Goal: Task Accomplishment & Management: Use online tool/utility

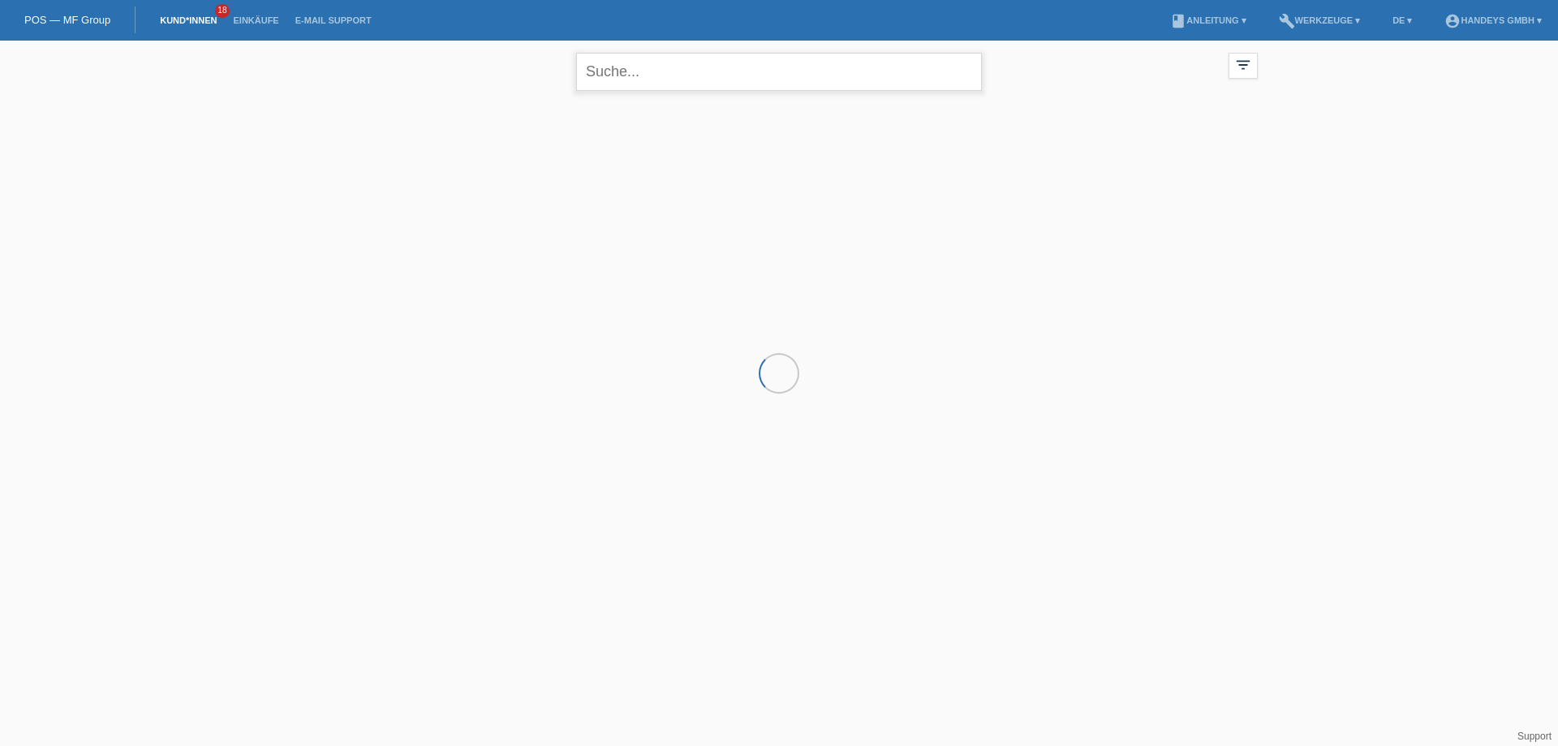
click at [705, 72] on input "text" at bounding box center [779, 72] width 406 height 38
type input "arda buse"
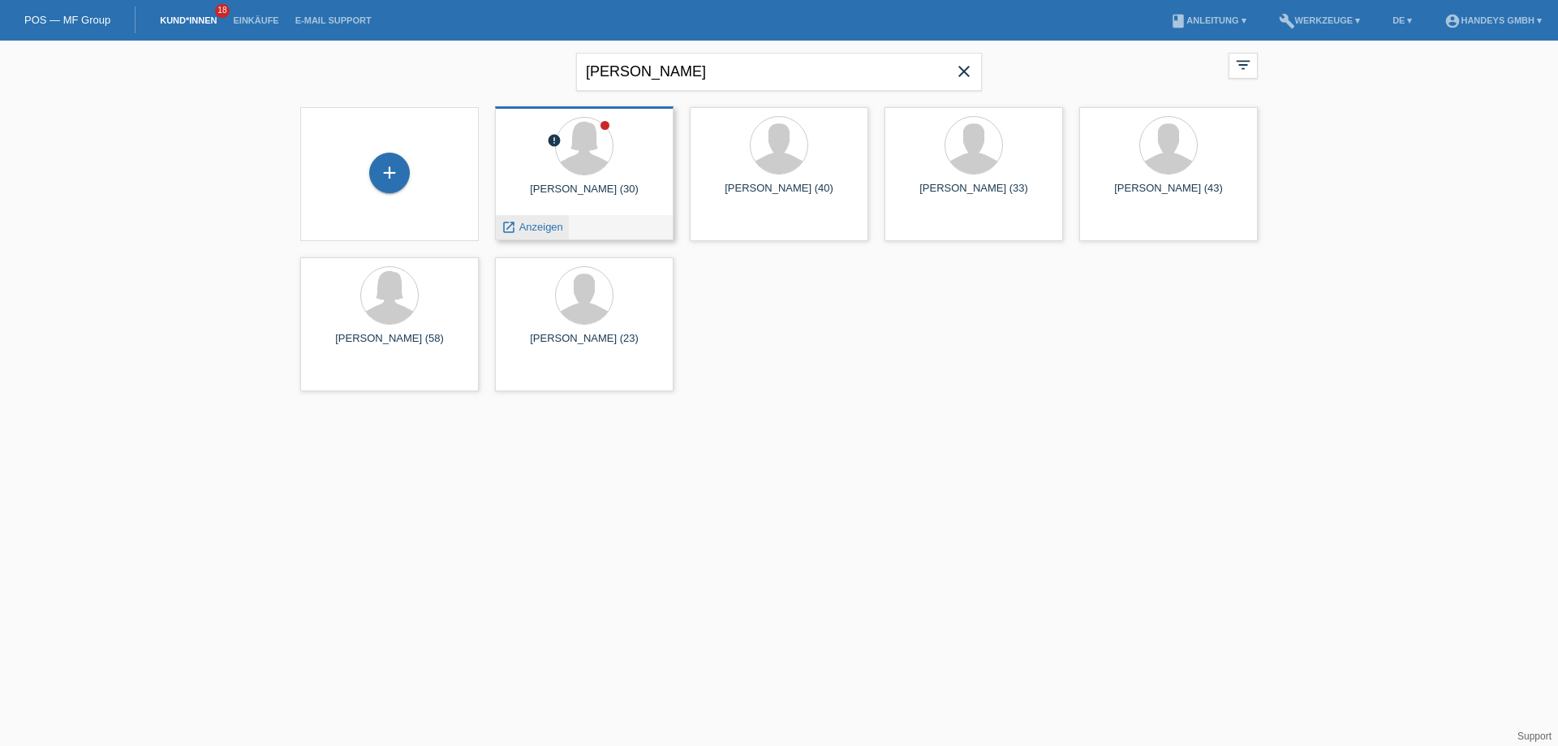
click at [553, 220] on div "launch Anzeigen" at bounding box center [532, 227] width 73 height 24
click at [557, 221] on span "Anzeigen" at bounding box center [541, 227] width 44 height 12
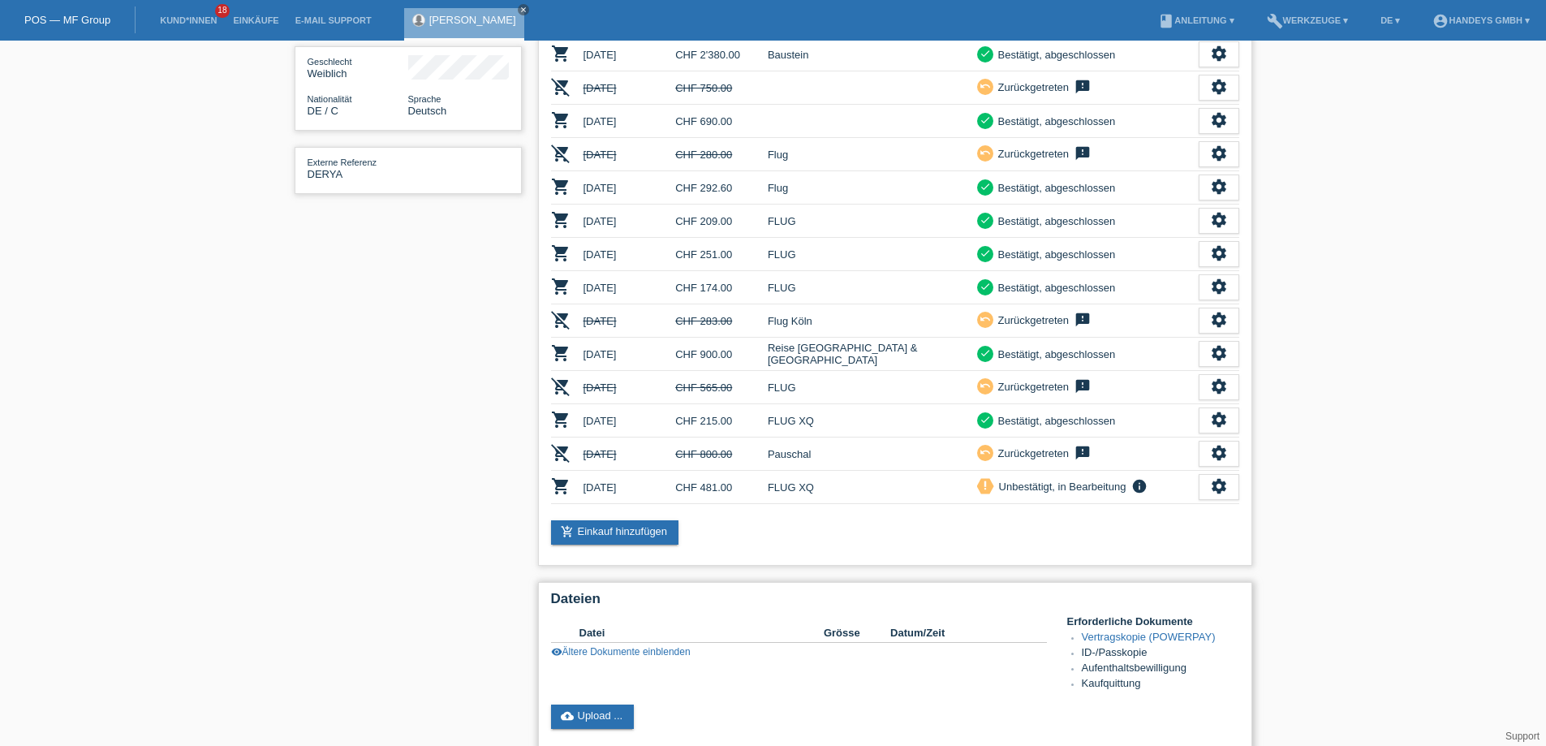
scroll to position [406, 0]
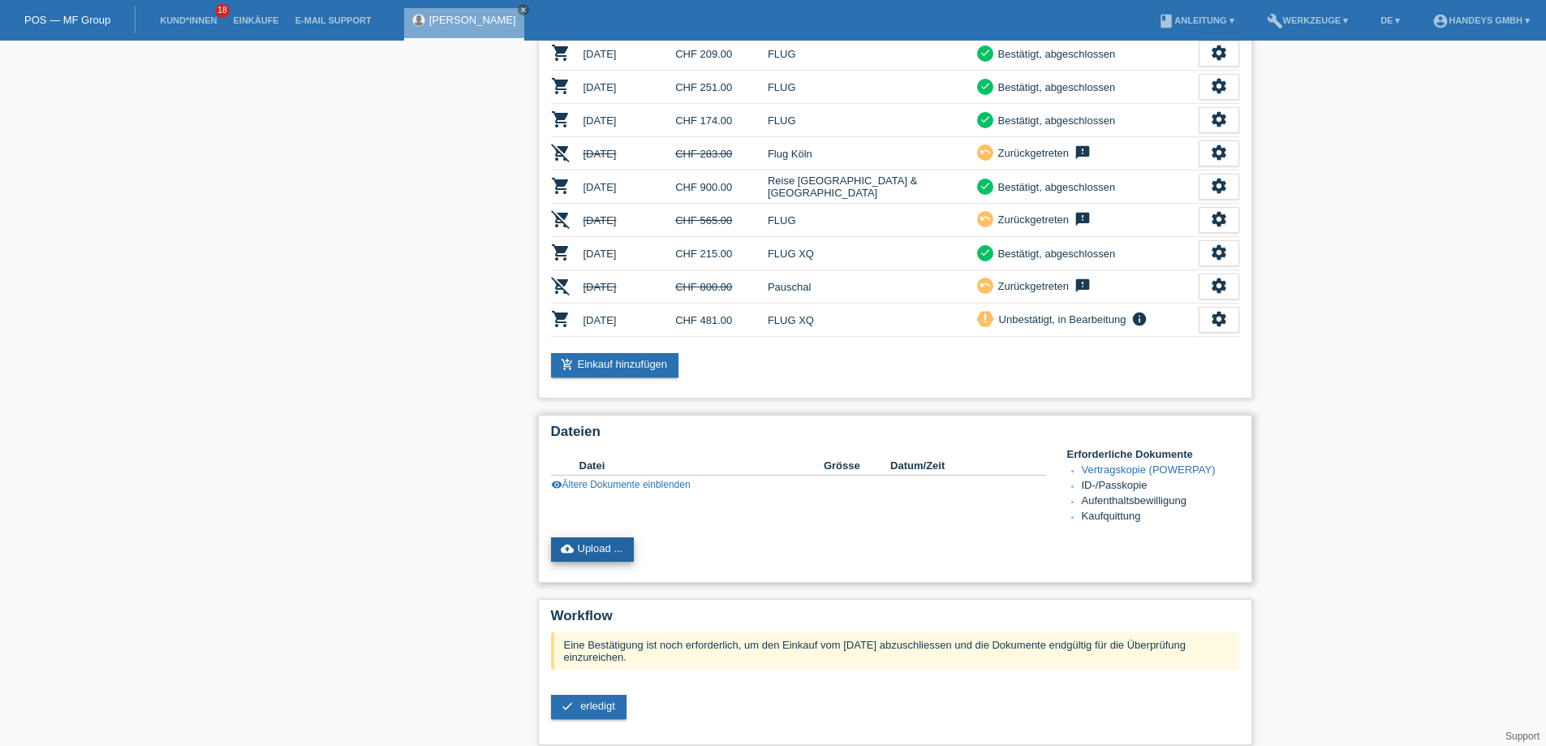
click at [609, 543] on link "cloud_upload Upload ..." at bounding box center [593, 549] width 84 height 24
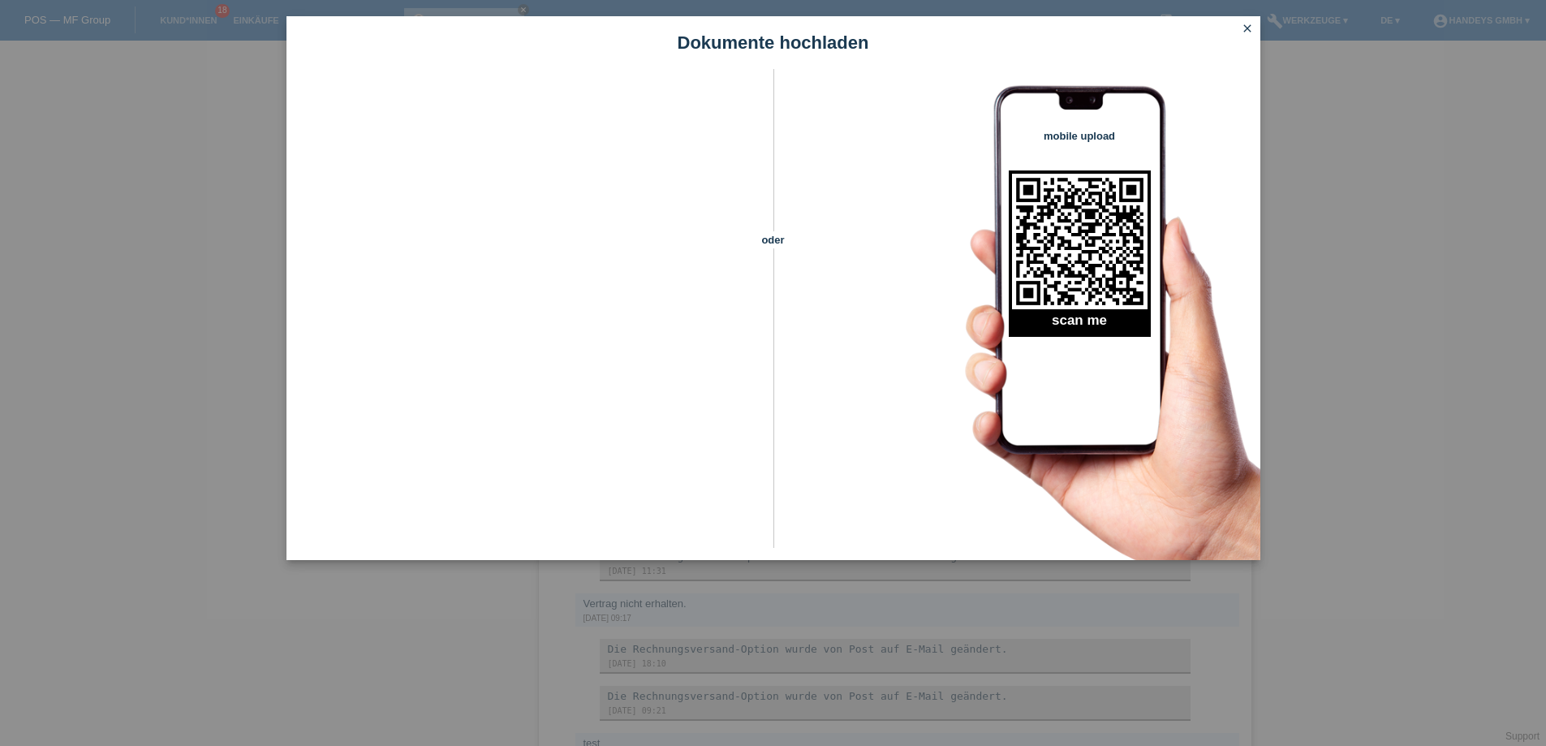
scroll to position [1195, 0]
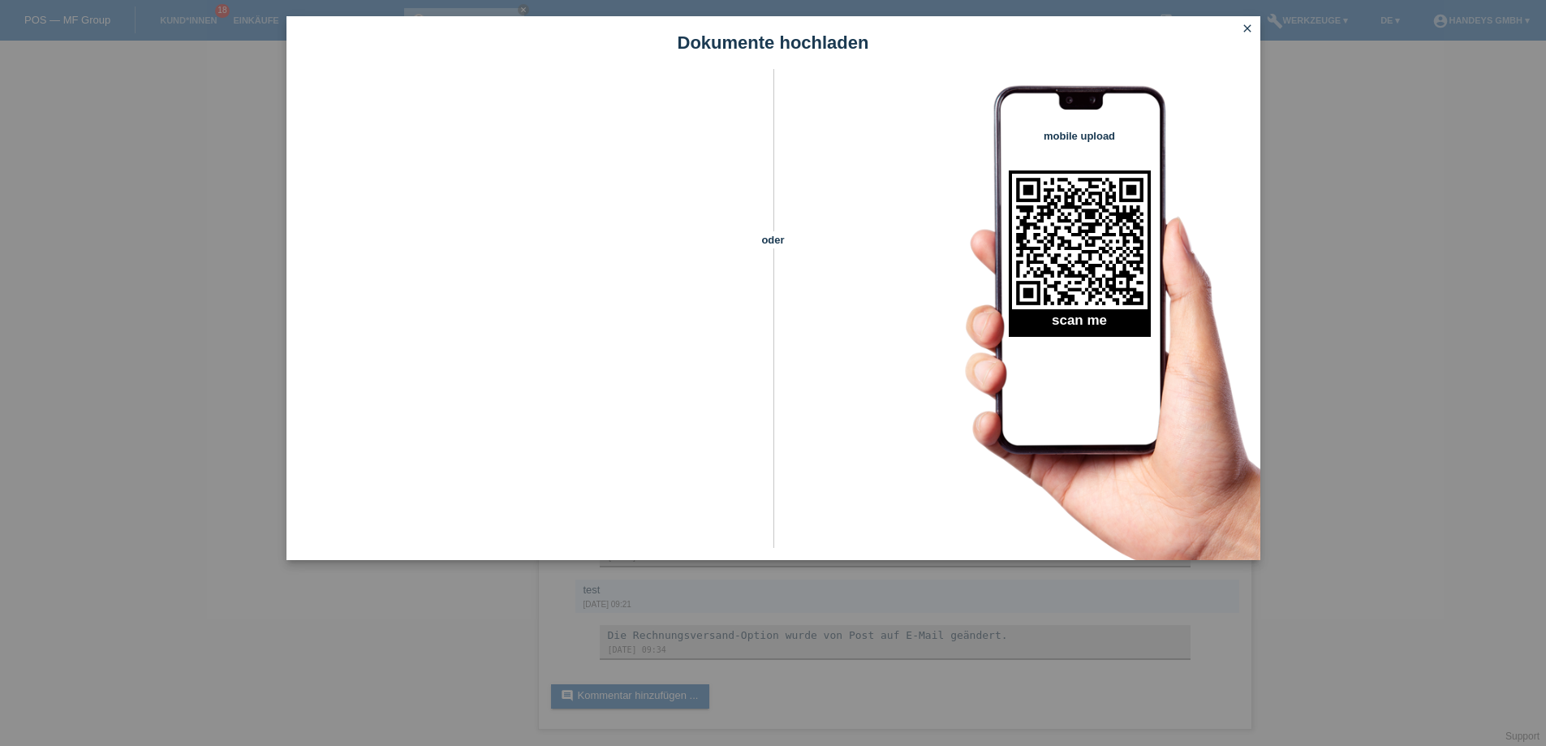
click at [1246, 29] on icon "close" at bounding box center [1247, 28] width 13 height 13
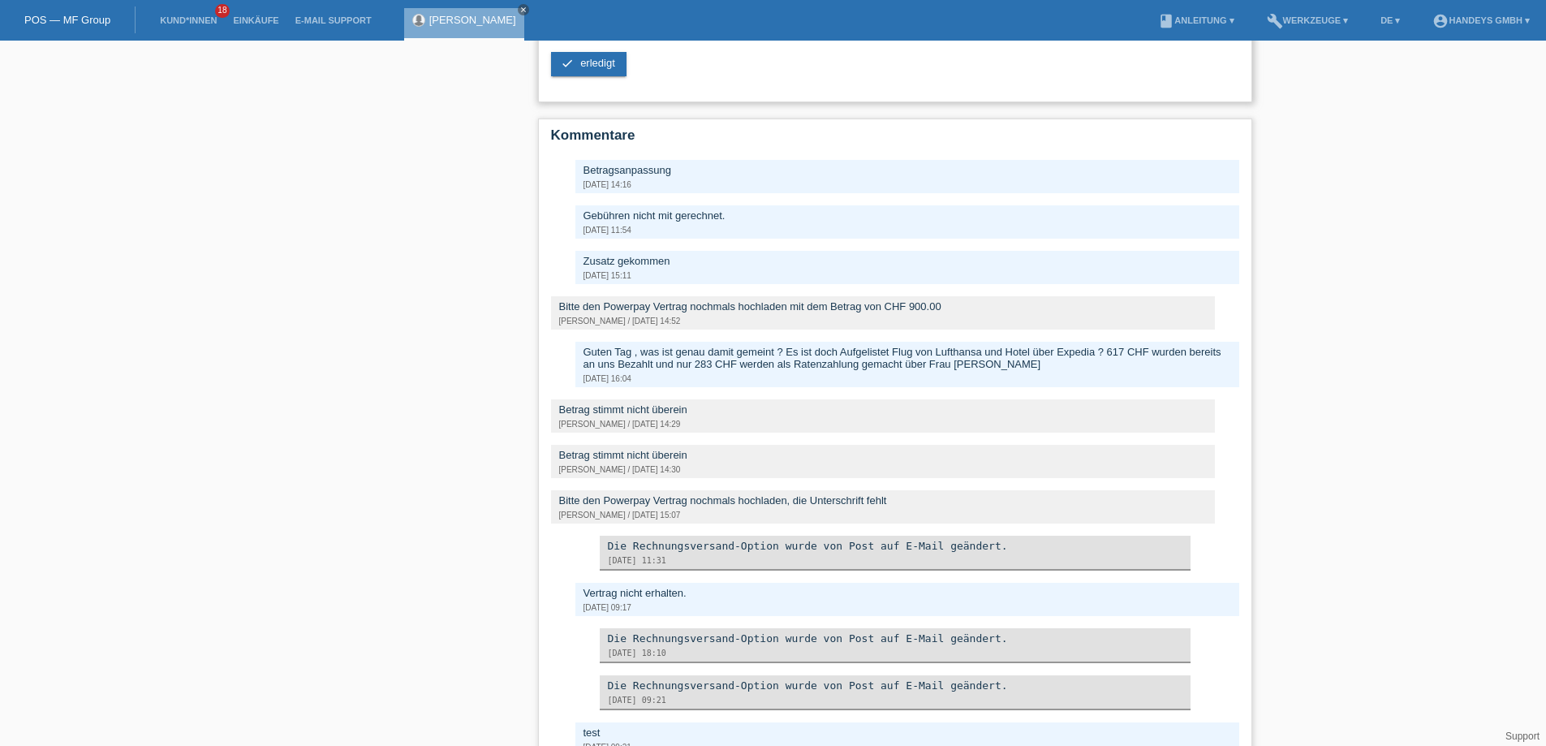
scroll to position [872, 0]
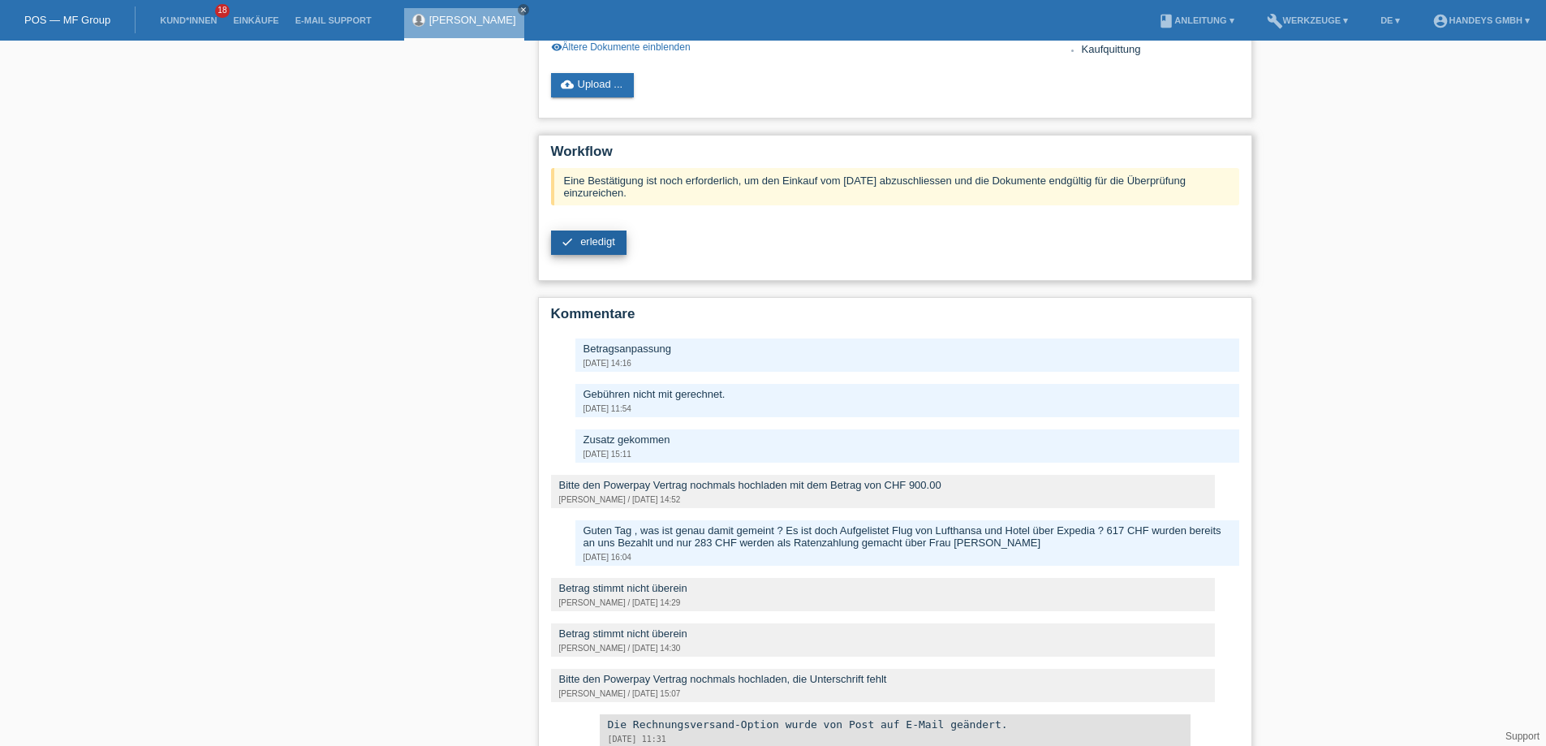
click at [605, 239] on span "erledigt" at bounding box center [597, 241] width 35 height 12
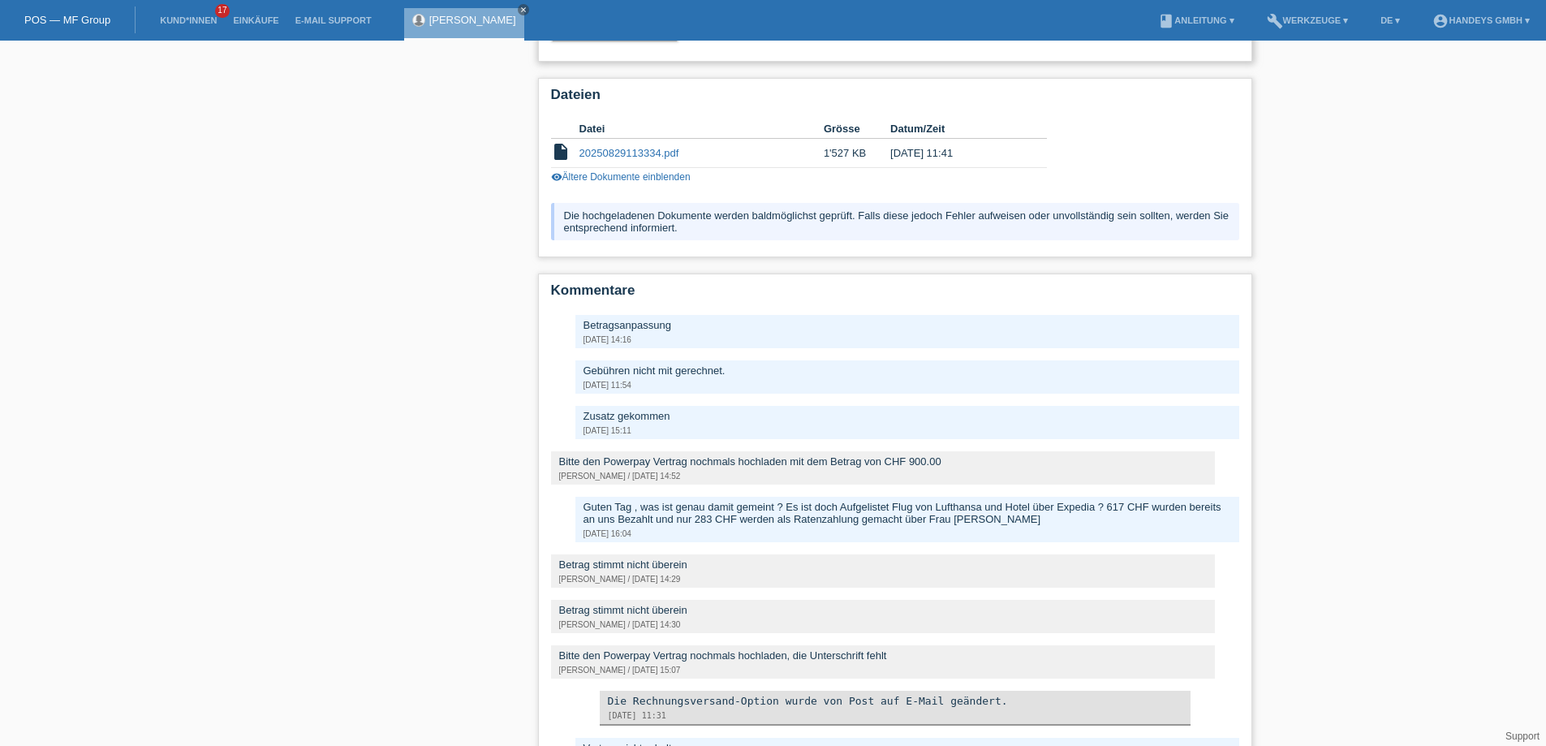
scroll to position [398, 0]
